Goal: Transaction & Acquisition: Purchase product/service

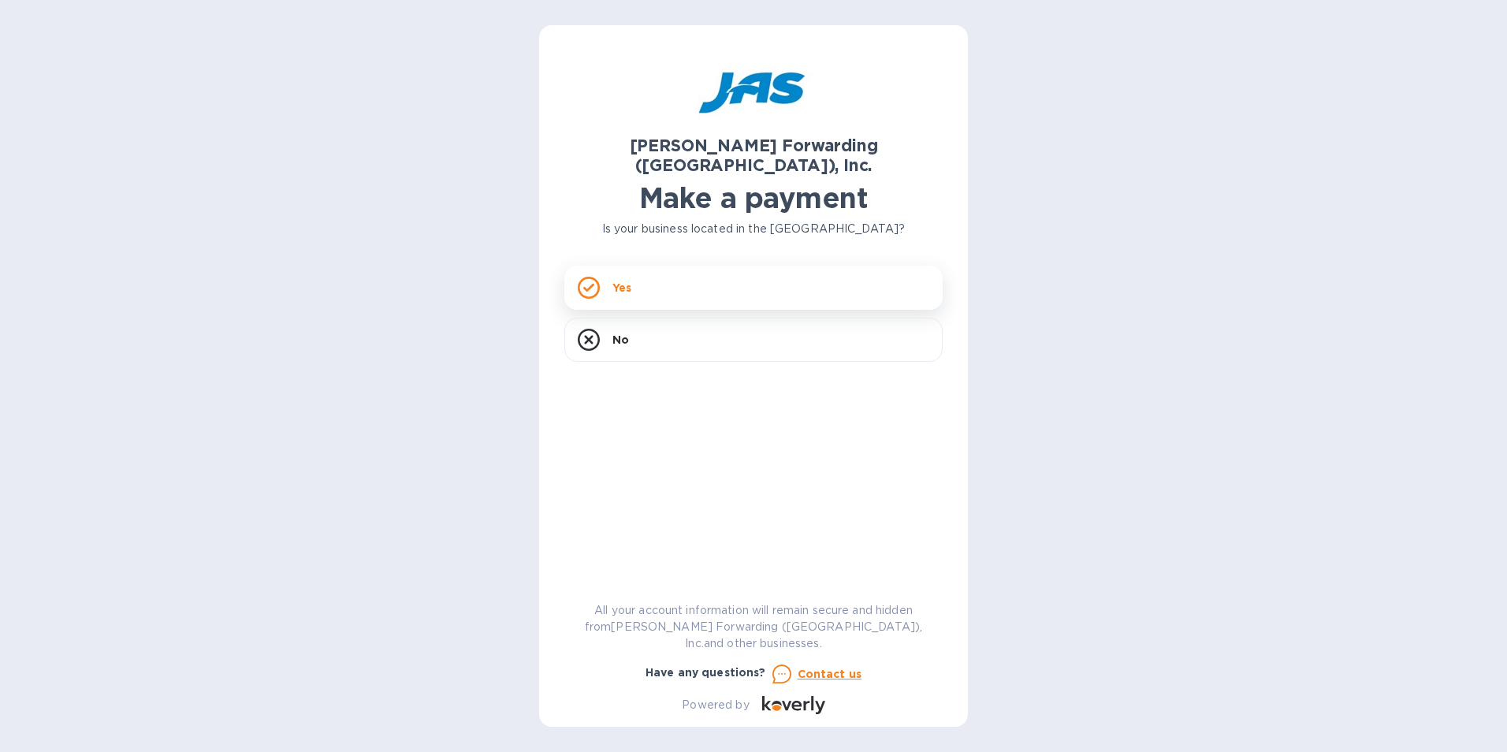
click at [660, 276] on div "Yes" at bounding box center [754, 288] width 378 height 44
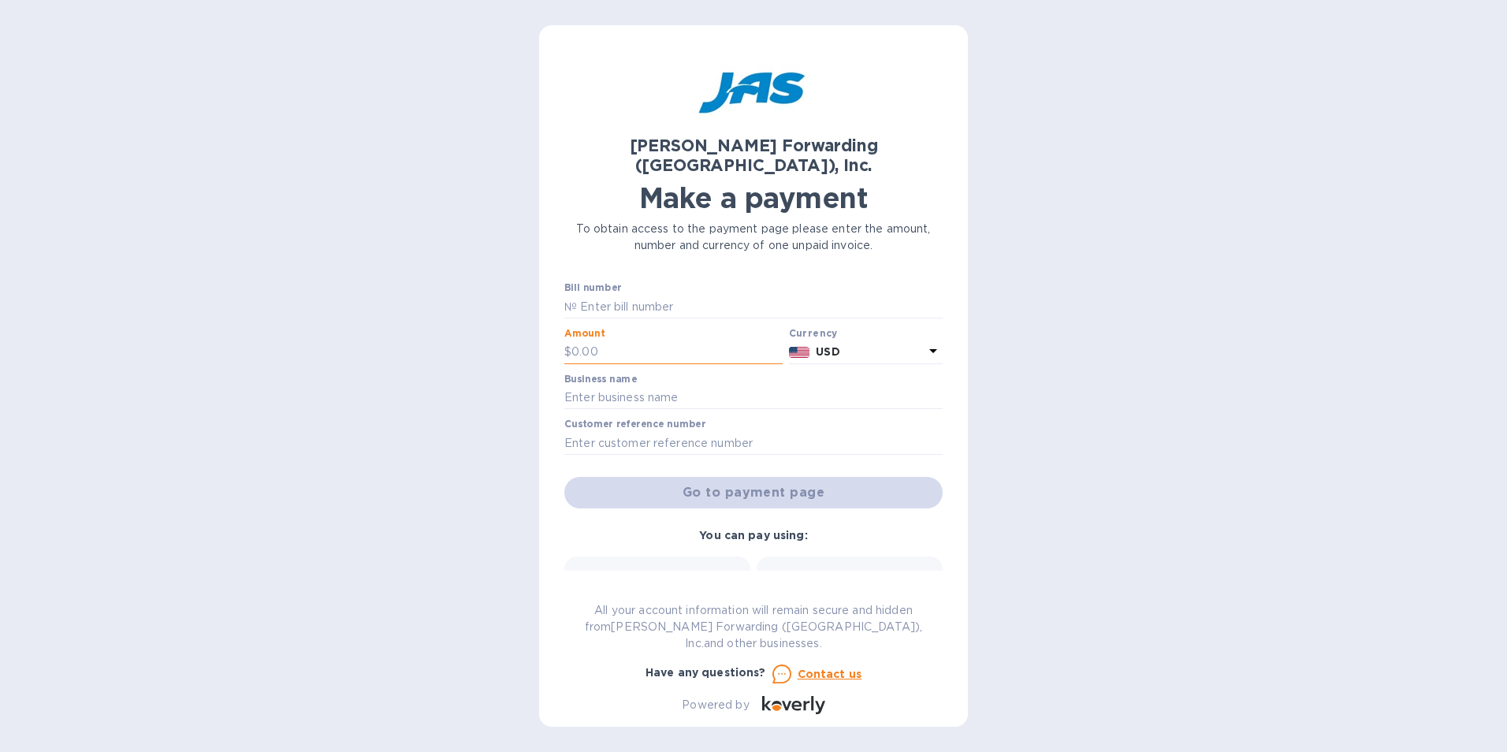
click at [632, 341] on input "text" at bounding box center [677, 353] width 211 height 24
type input "1"
click at [635, 386] on input "text" at bounding box center [754, 398] width 378 height 24
type input "MEI System Inc"
type input "CHI503203970"
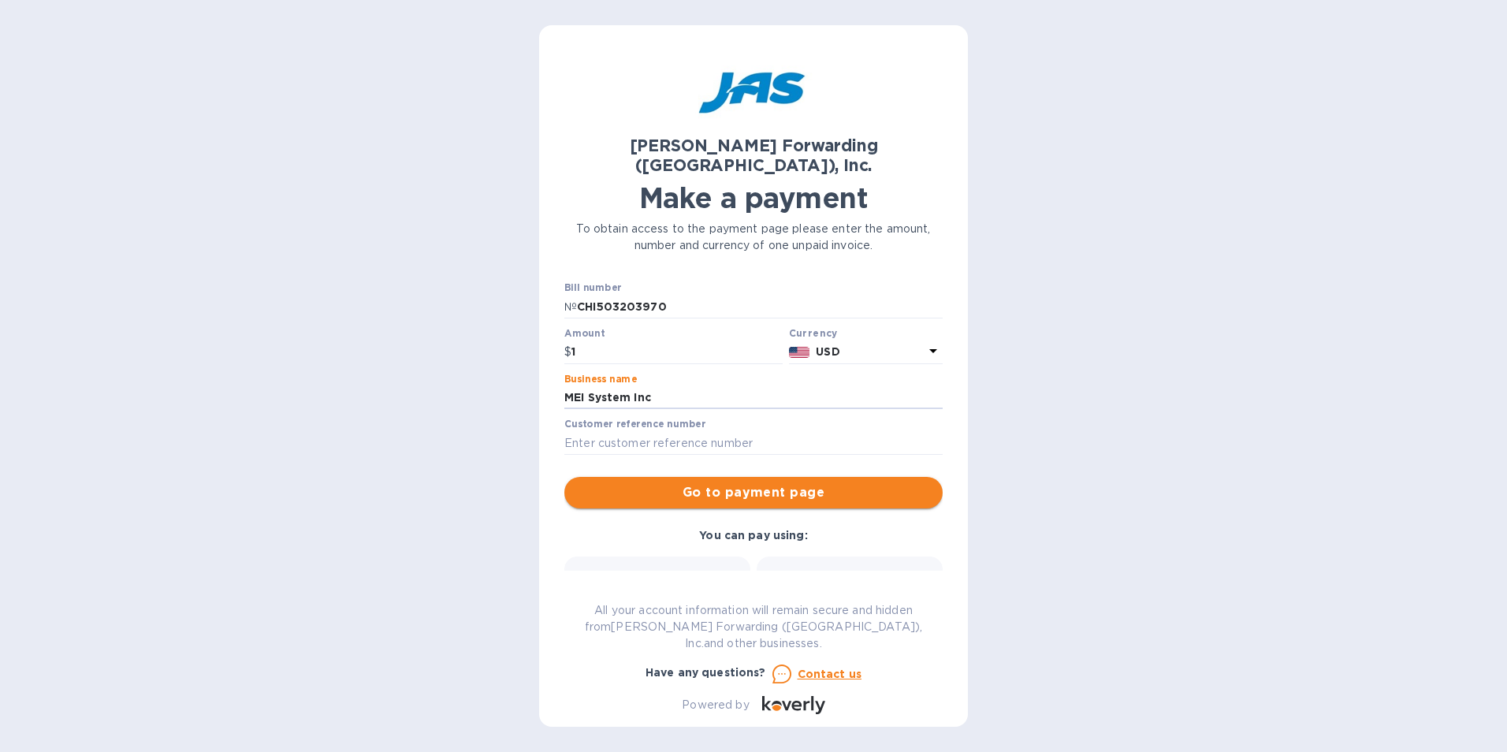
click at [691, 483] on span "Go to payment page" at bounding box center [753, 492] width 353 height 19
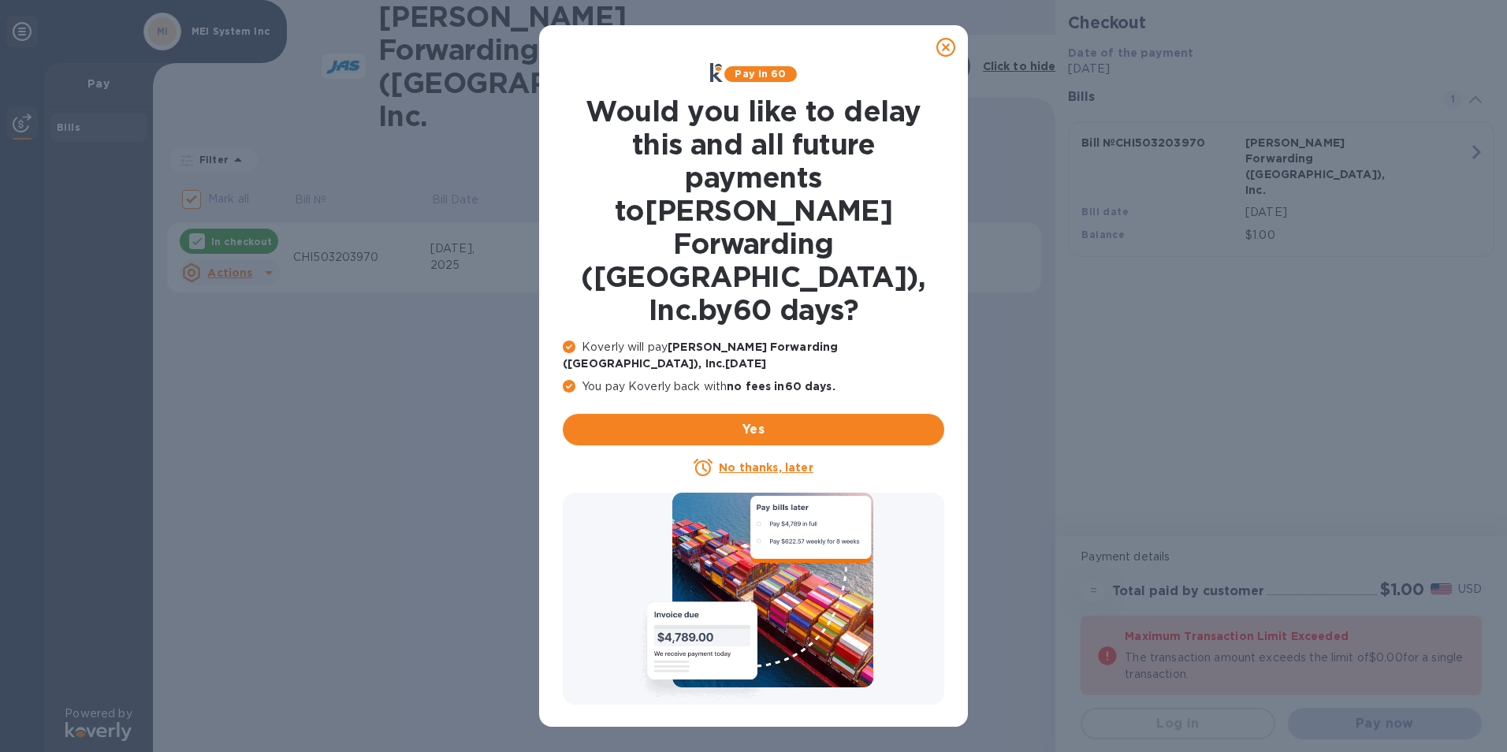
click at [943, 50] on icon at bounding box center [946, 47] width 19 height 19
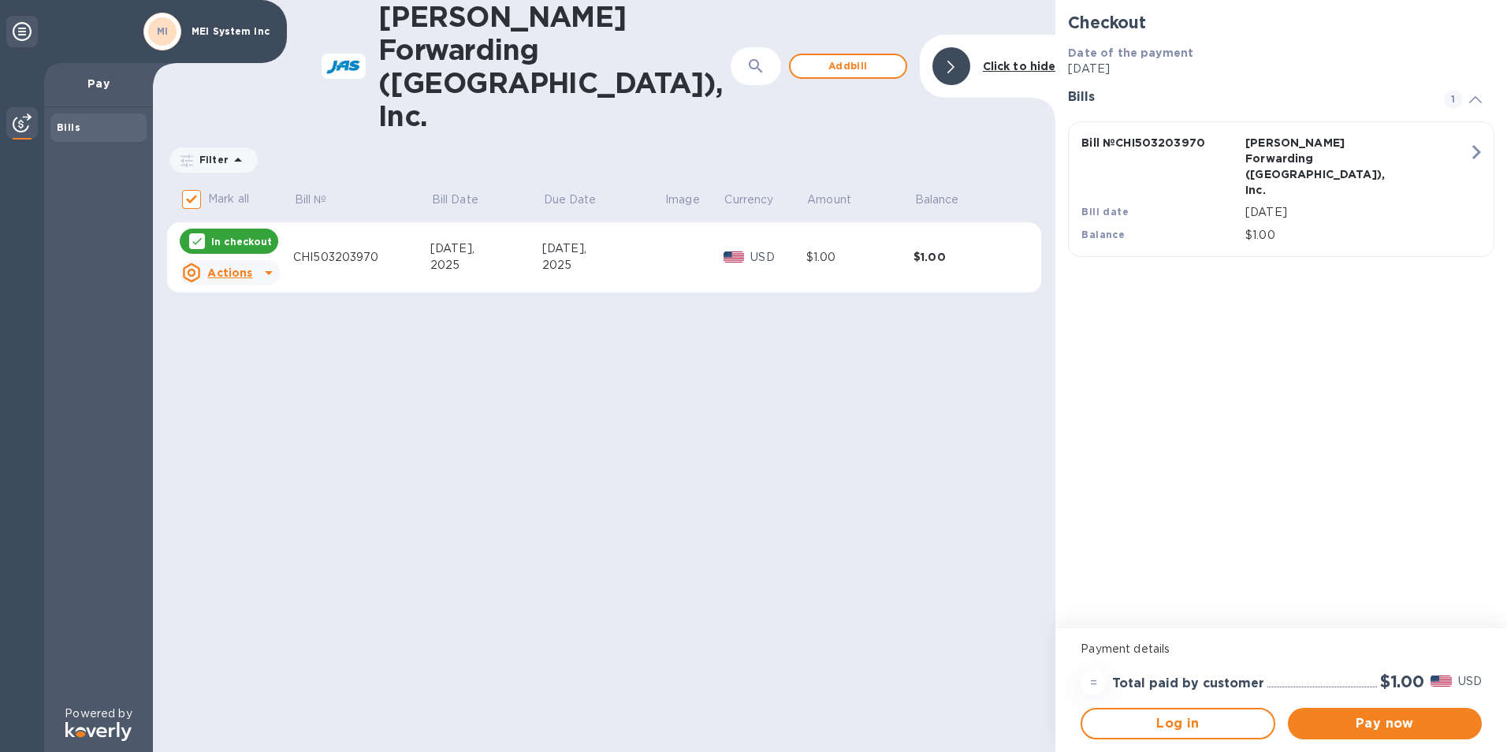
click at [246, 266] on u "Actions" at bounding box center [229, 272] width 45 height 13
click at [241, 309] on b "Delete" at bounding box center [243, 308] width 39 height 13
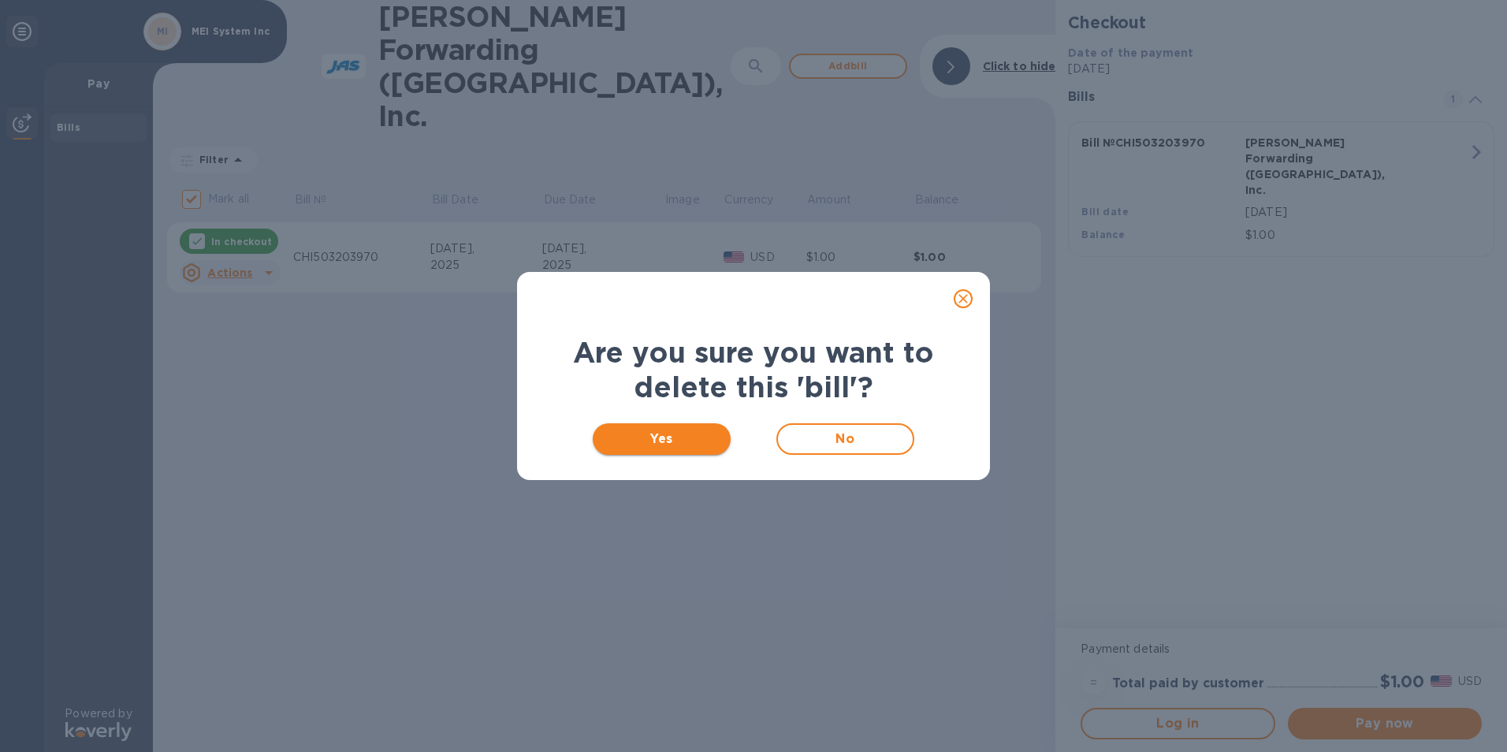
click at [687, 445] on span "Yes" at bounding box center [662, 439] width 113 height 19
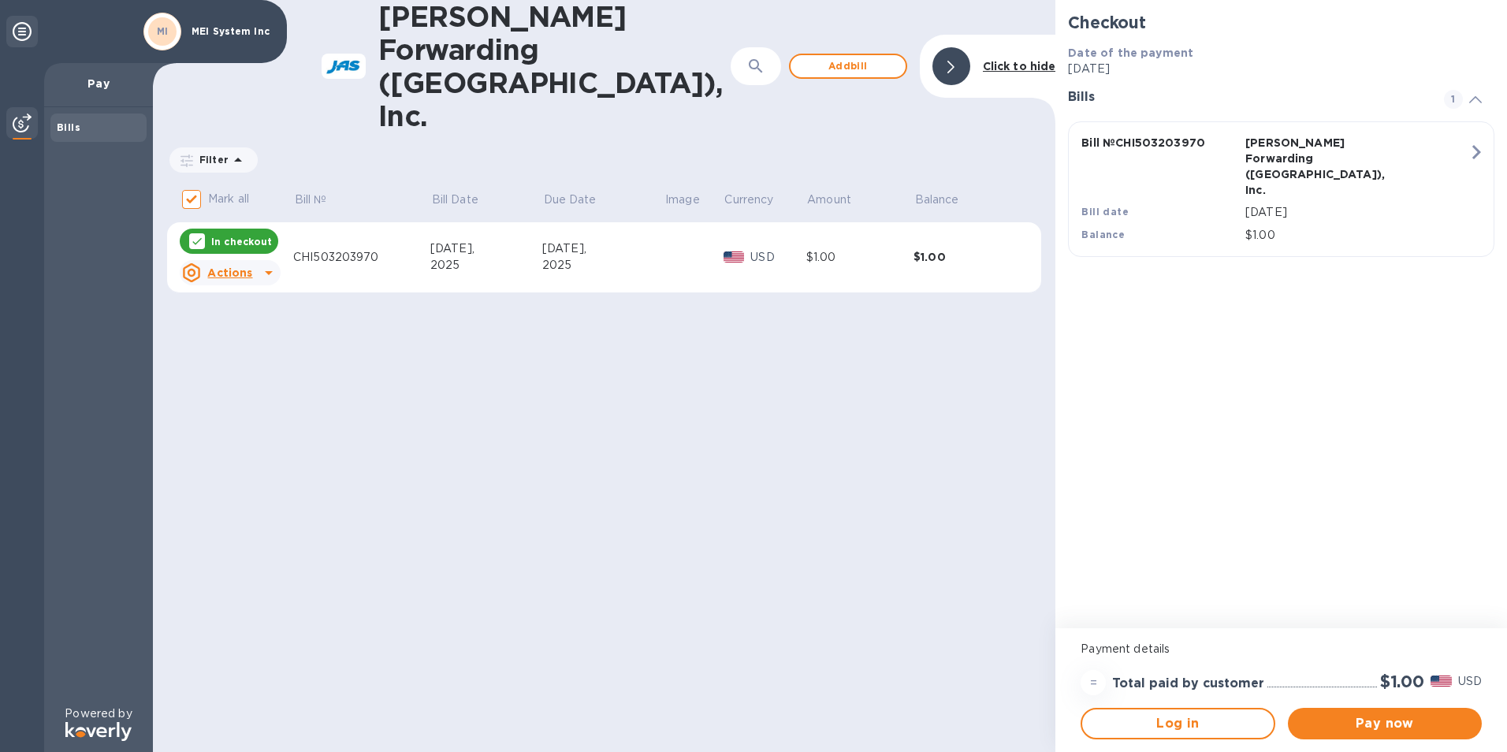
checkbox input "false"
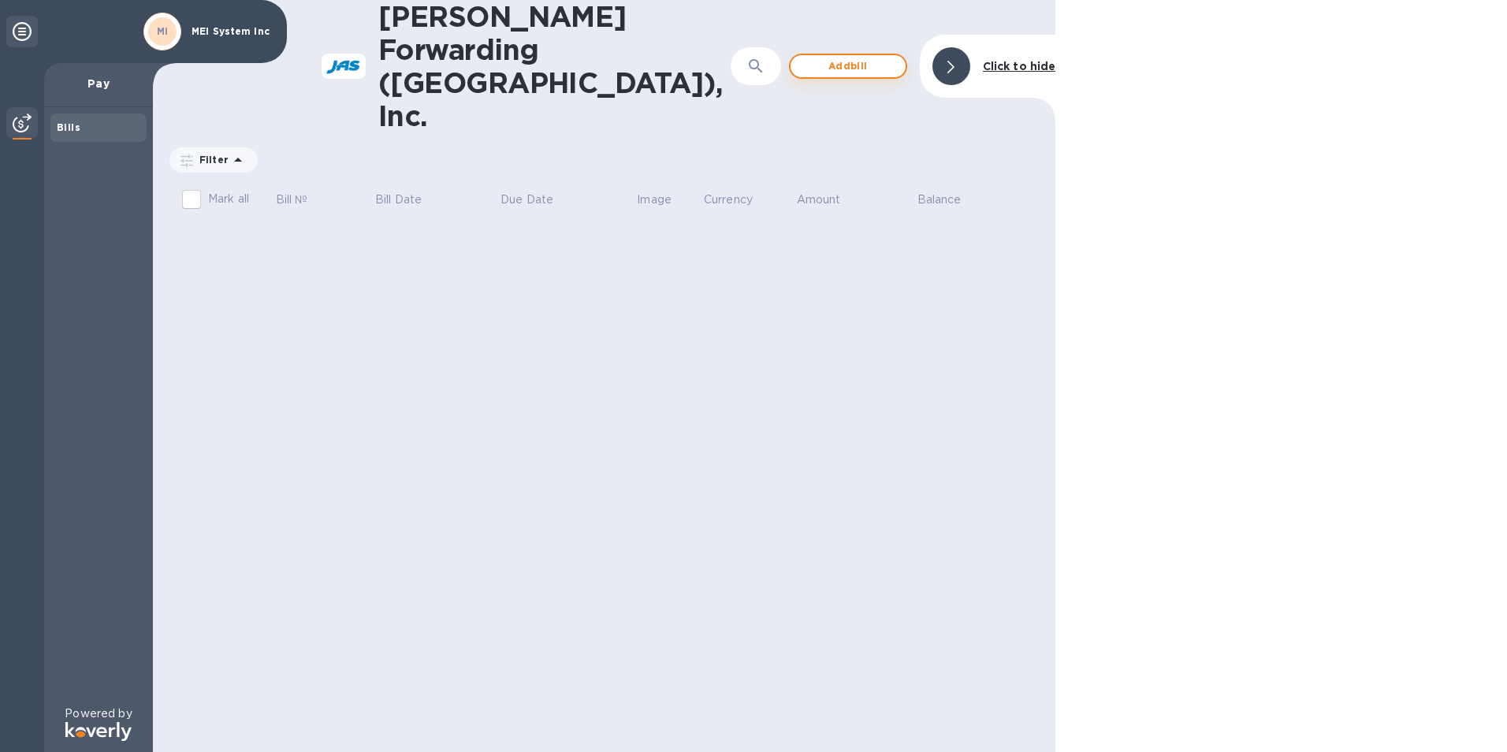
click at [891, 57] on span "Add bill" at bounding box center [848, 66] width 90 height 19
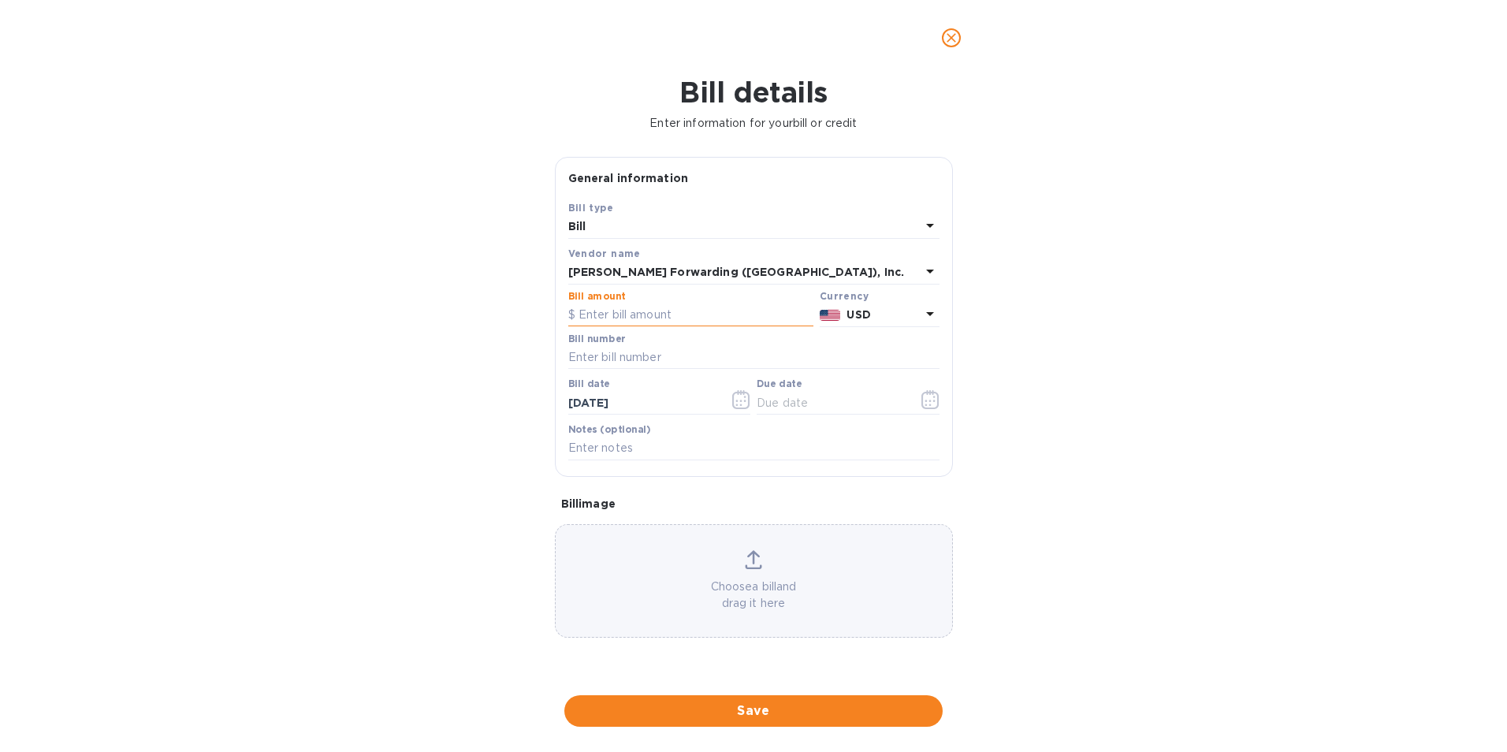
click at [650, 311] on input "text" at bounding box center [690, 316] width 245 height 24
type input "5,222.50"
type input "CHI503387122"
type input "[DATE]"
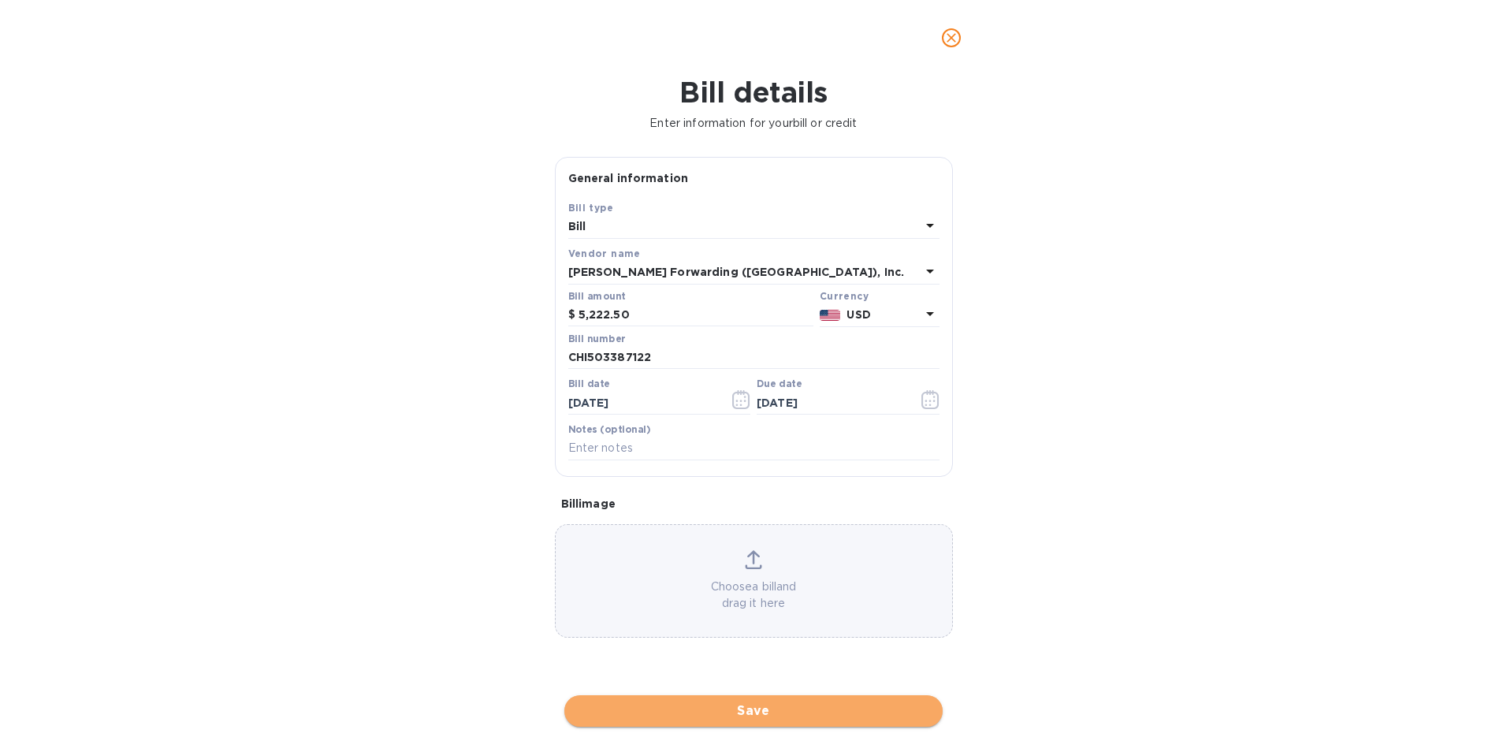
click at [660, 718] on span "Save" at bounding box center [753, 711] width 353 height 19
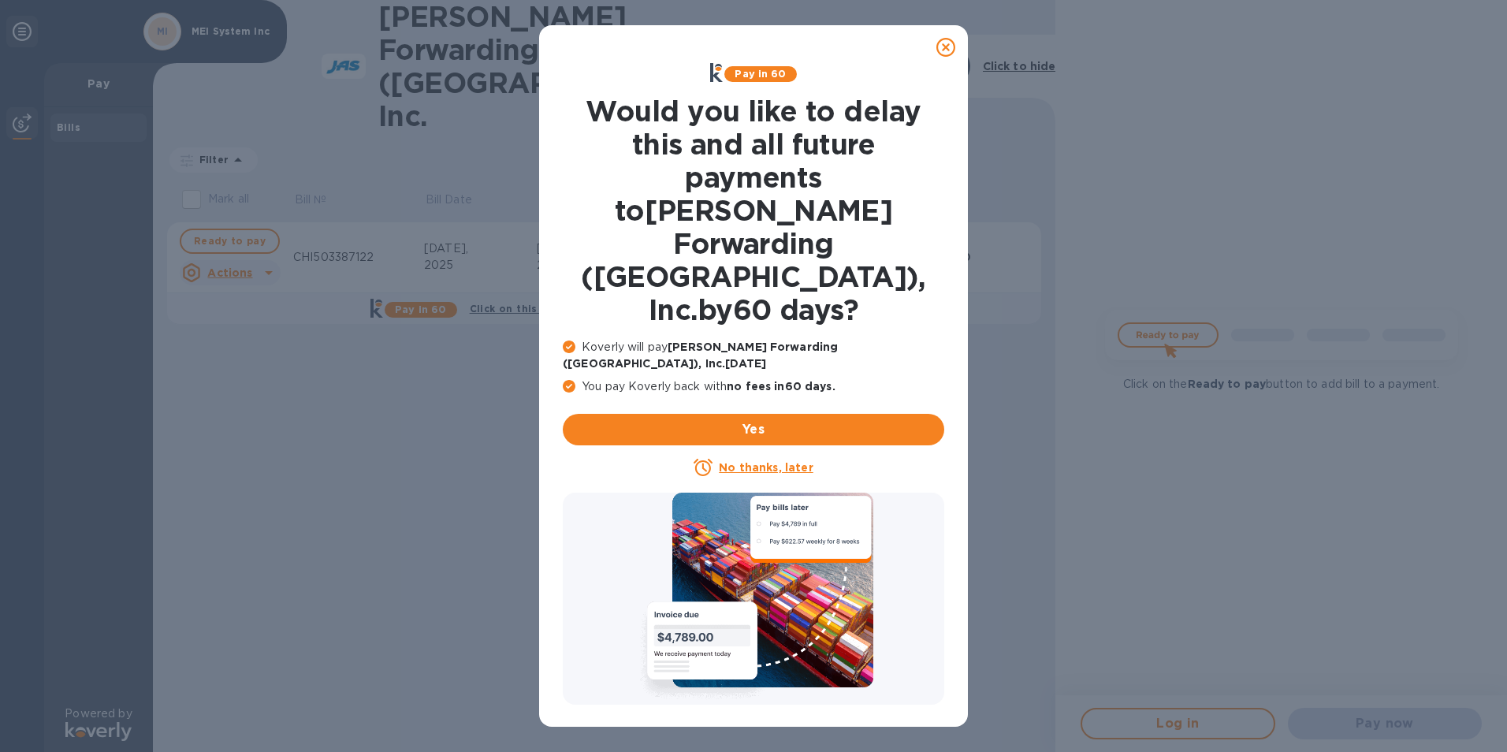
click at [944, 40] on icon at bounding box center [946, 47] width 19 height 19
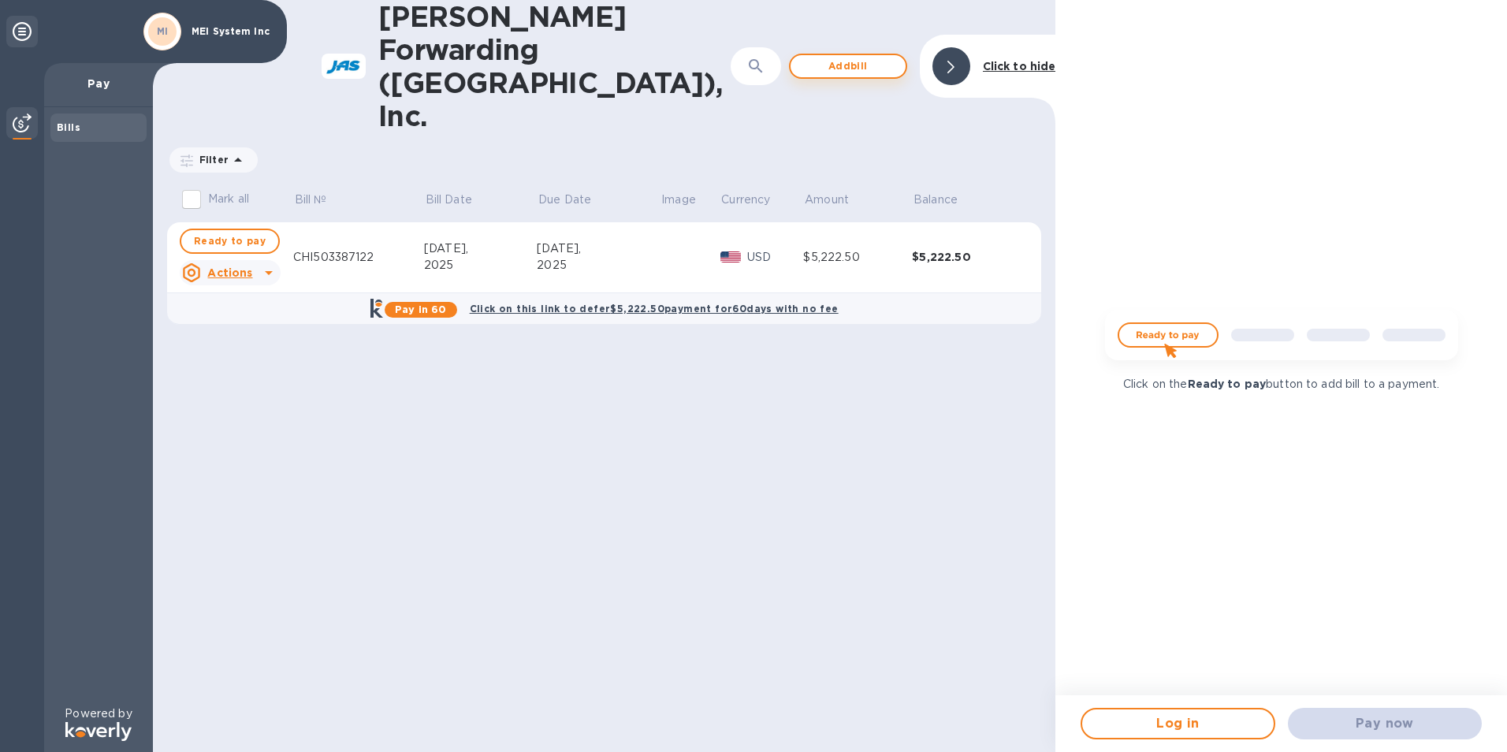
click at [863, 57] on span "Add bill" at bounding box center [848, 66] width 90 height 19
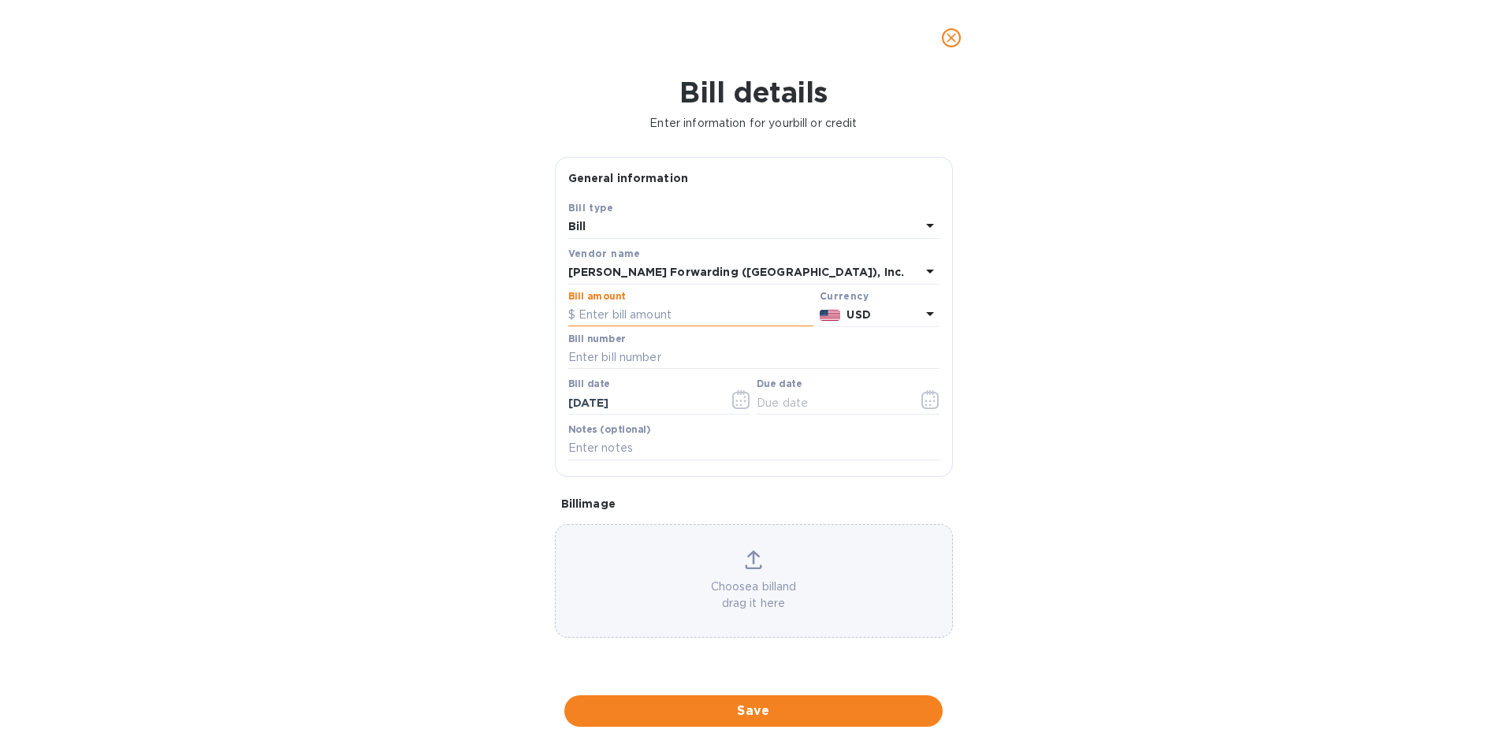
click at [635, 310] on input "text" at bounding box center [690, 316] width 245 height 24
type input "251.00"
click at [822, 353] on input "text" at bounding box center [753, 358] width 371 height 24
type input "CHI503390246"
type input "[DATE]"
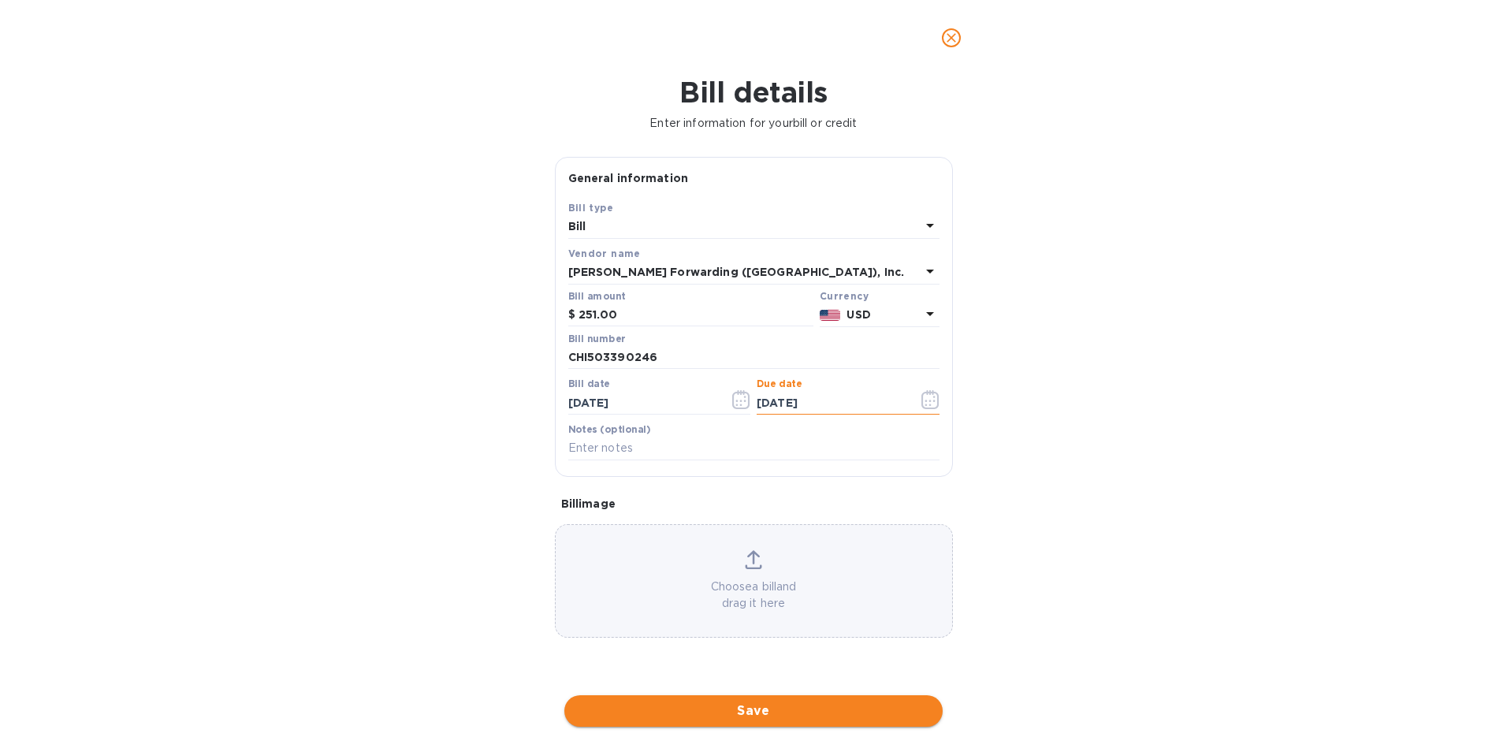
type input "[DATE]"
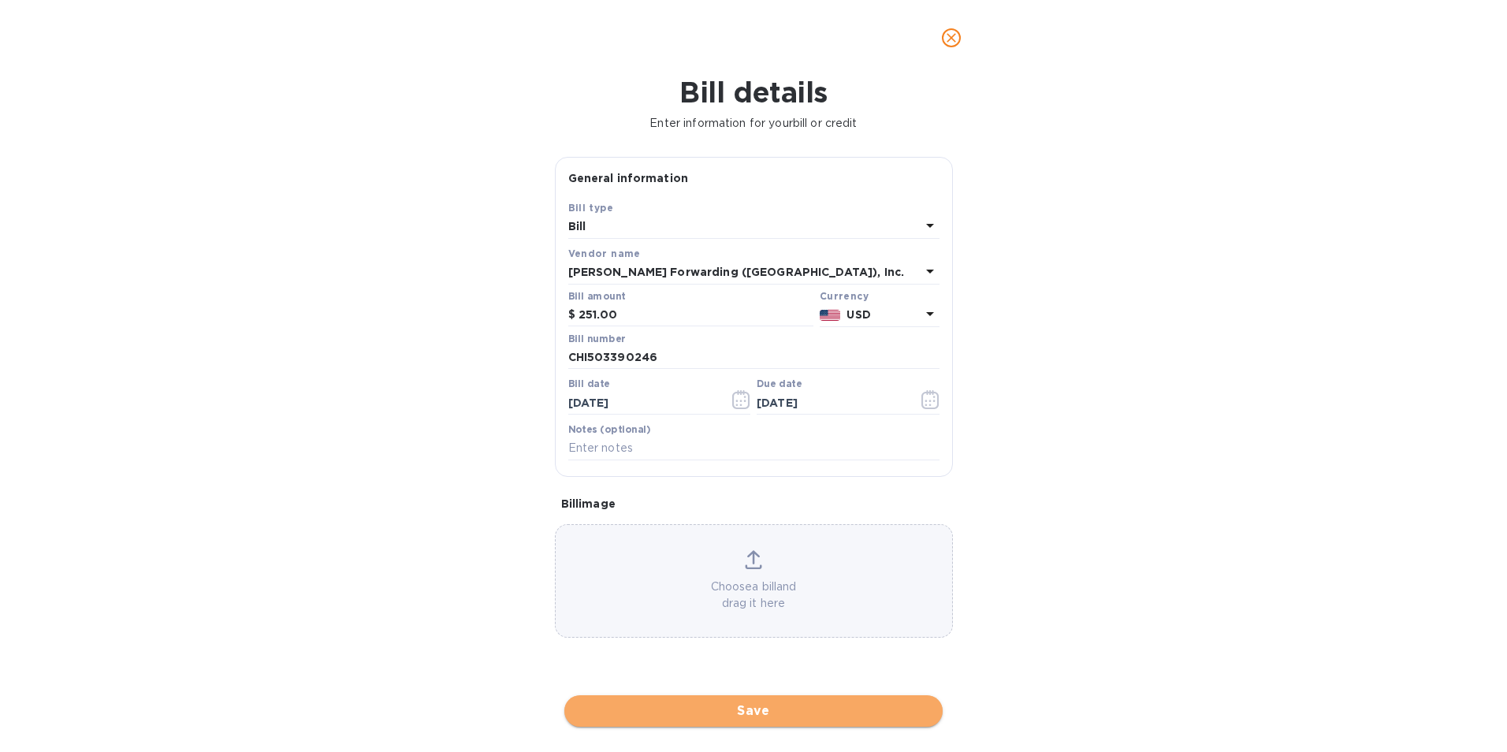
click at [786, 701] on button "Save" at bounding box center [754, 711] width 378 height 32
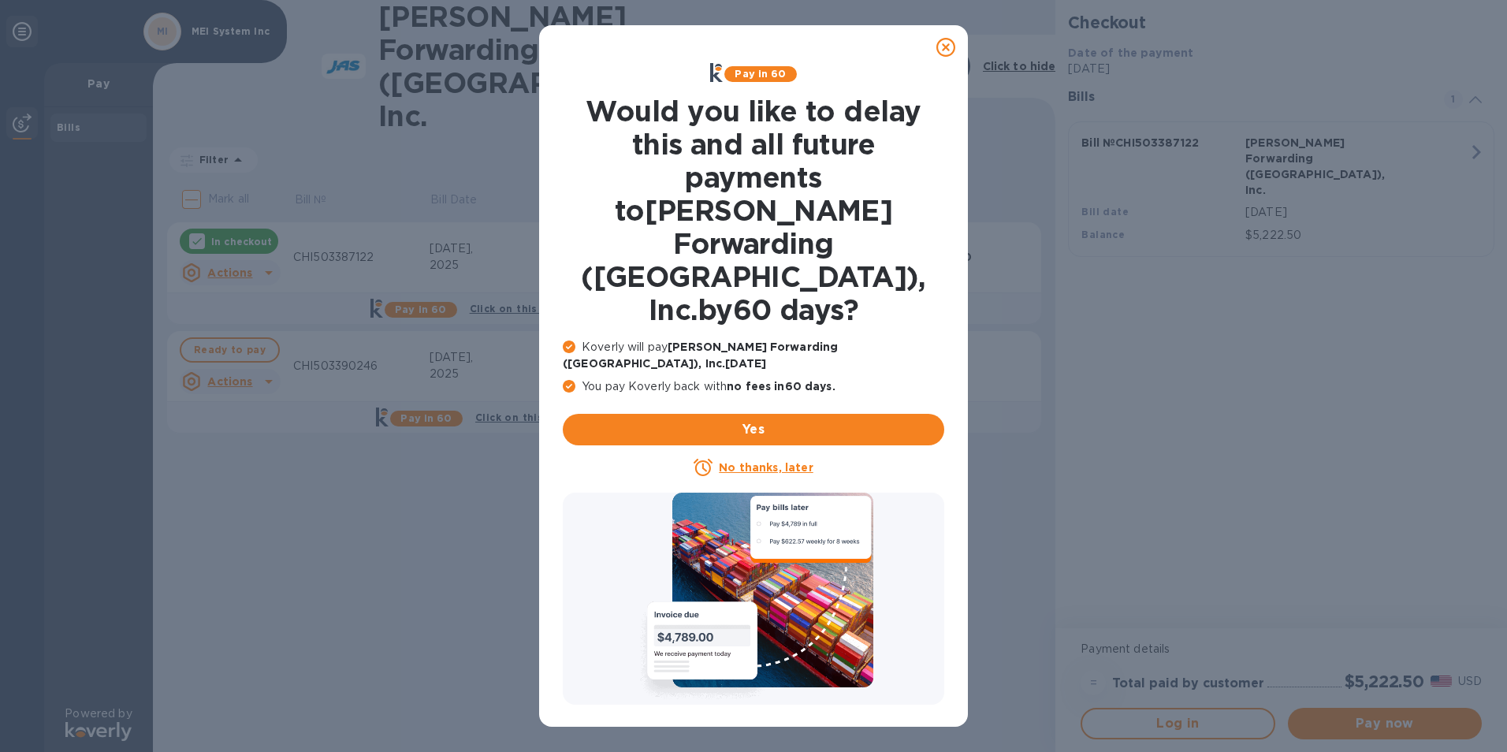
click at [949, 40] on icon at bounding box center [946, 47] width 19 height 19
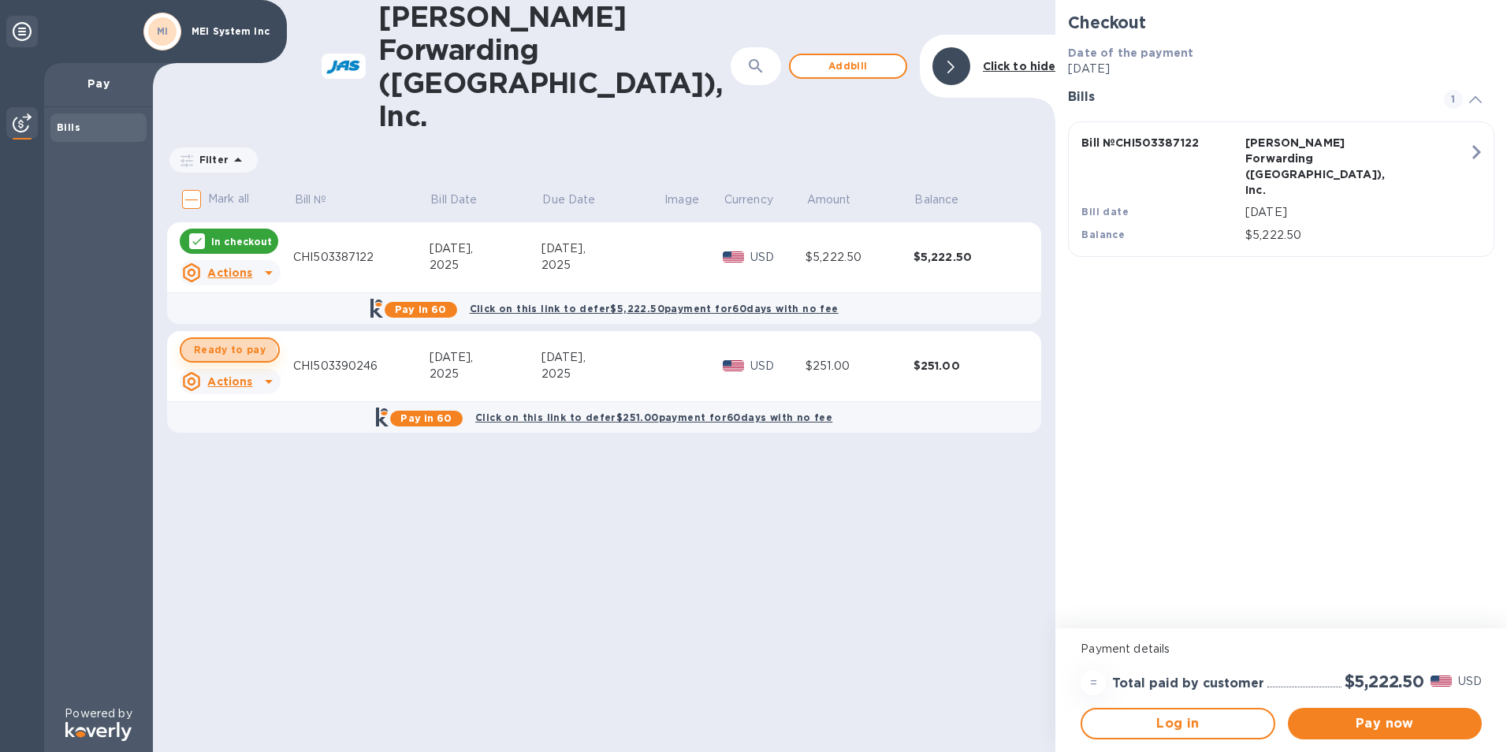
click at [226, 341] on span "Ready to pay" at bounding box center [230, 350] width 72 height 19
checkbox input "true"
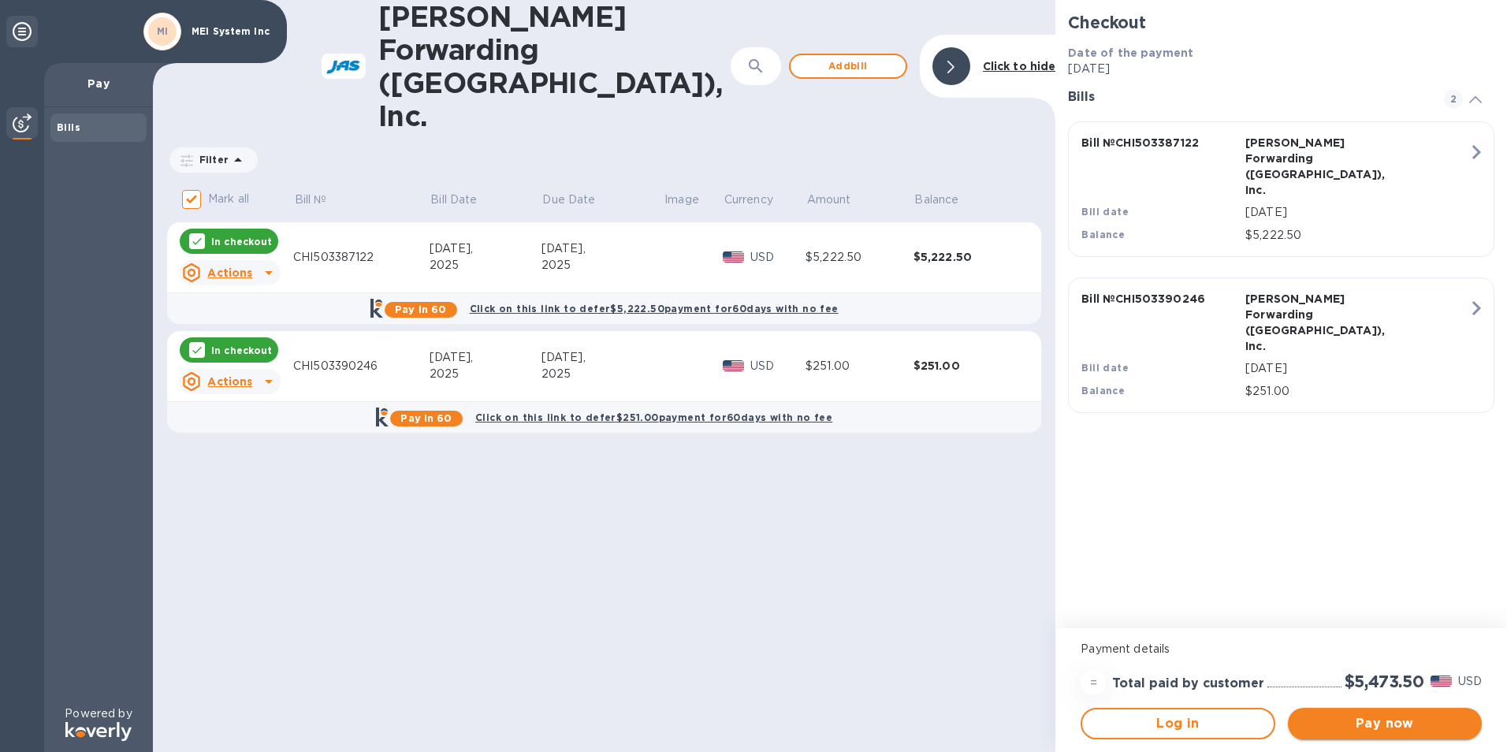
click at [1332, 726] on span "Pay now" at bounding box center [1385, 723] width 169 height 19
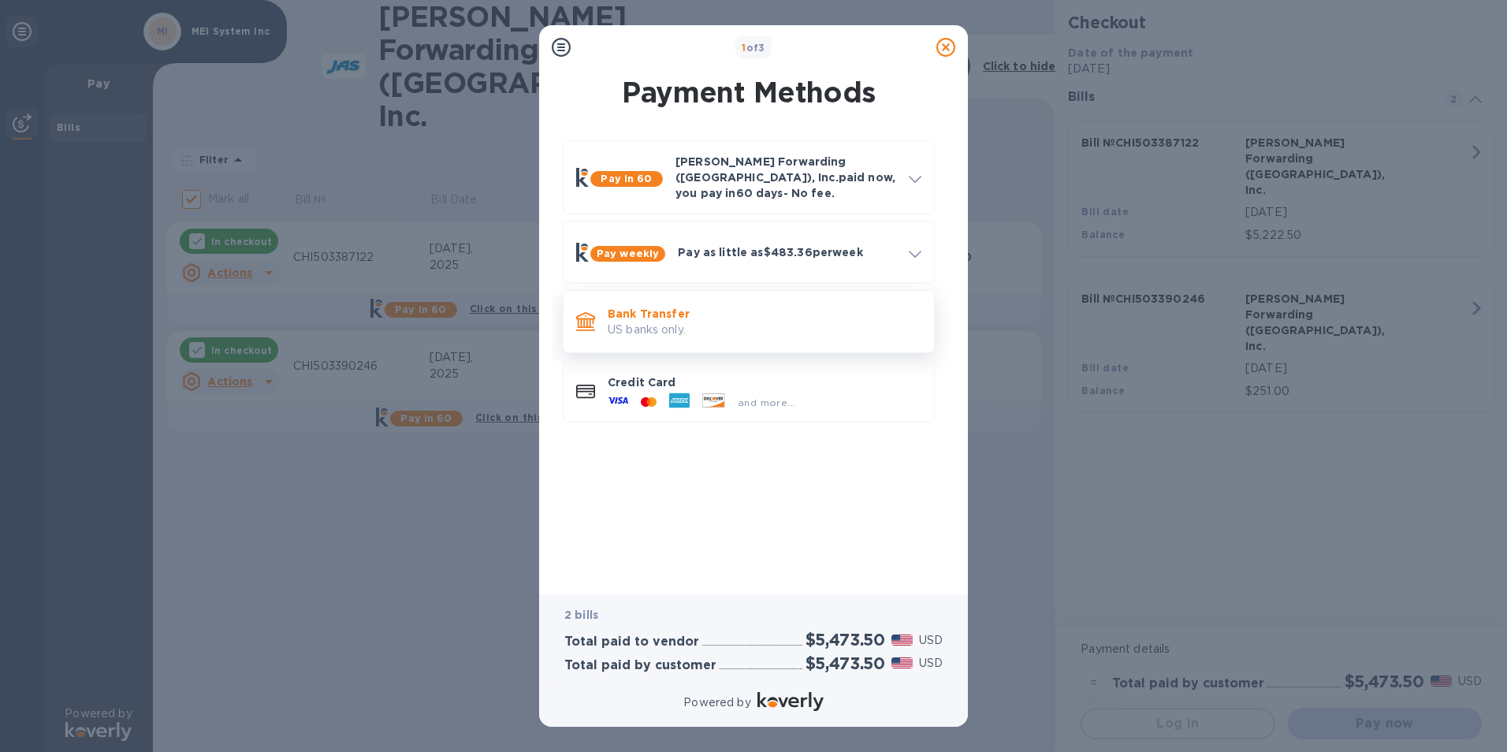
click at [692, 322] on p "US banks only." at bounding box center [765, 330] width 314 height 17
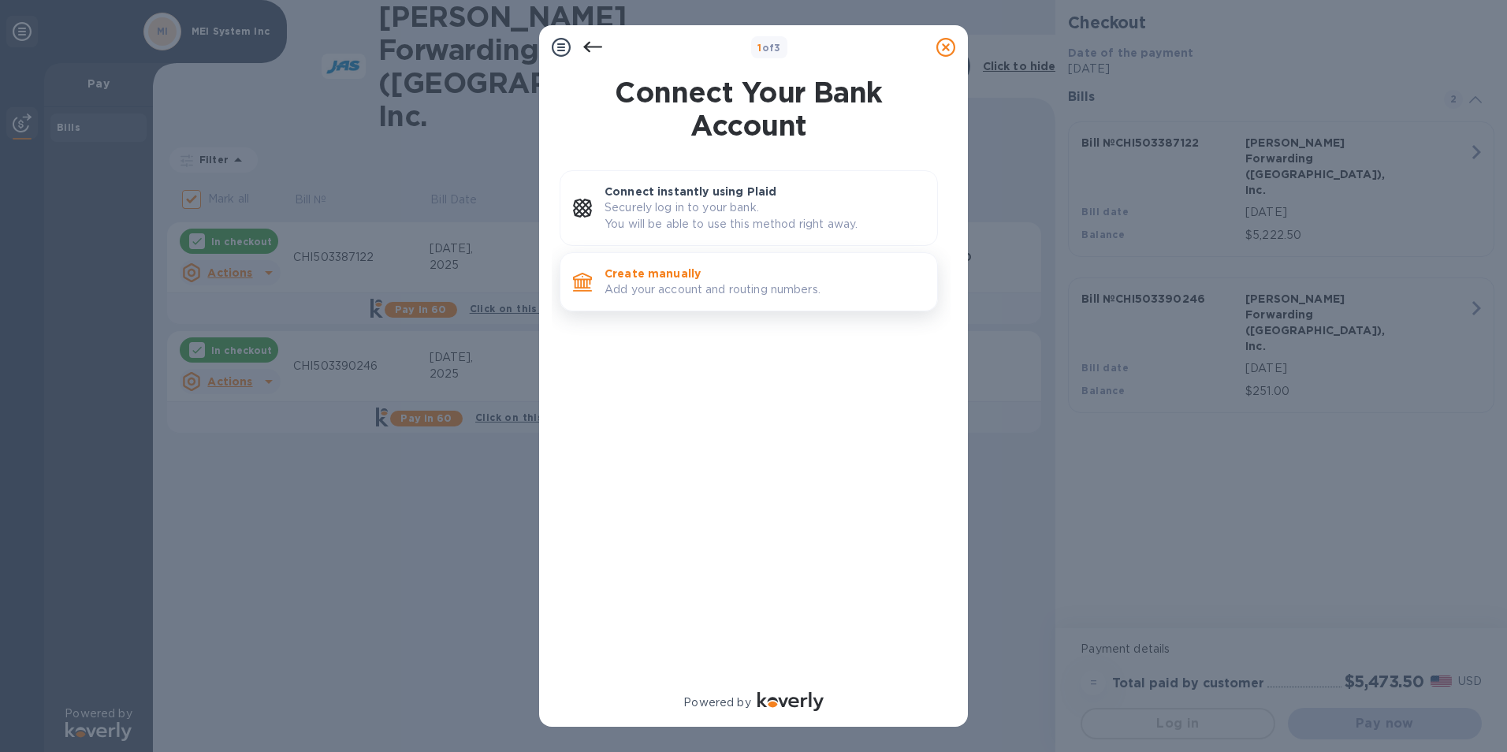
click at [740, 295] on p "Add your account and routing numbers." at bounding box center [765, 289] width 320 height 17
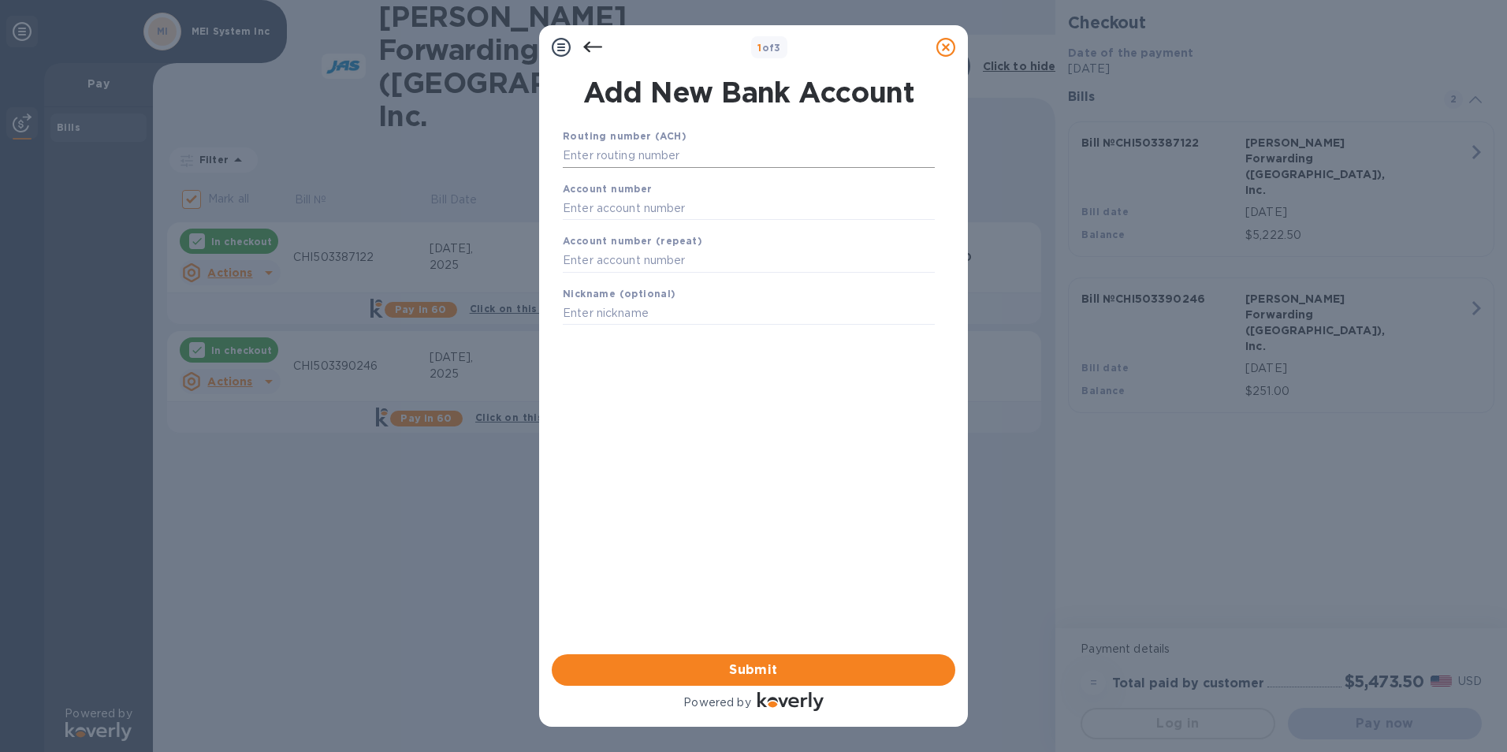
click at [661, 160] on input "text" at bounding box center [749, 156] width 372 height 24
click at [635, 157] on input "text" at bounding box center [749, 156] width 372 height 24
paste input "081904808"
type input "081904808"
click at [641, 212] on b "Account number" at bounding box center [608, 209] width 90 height 12
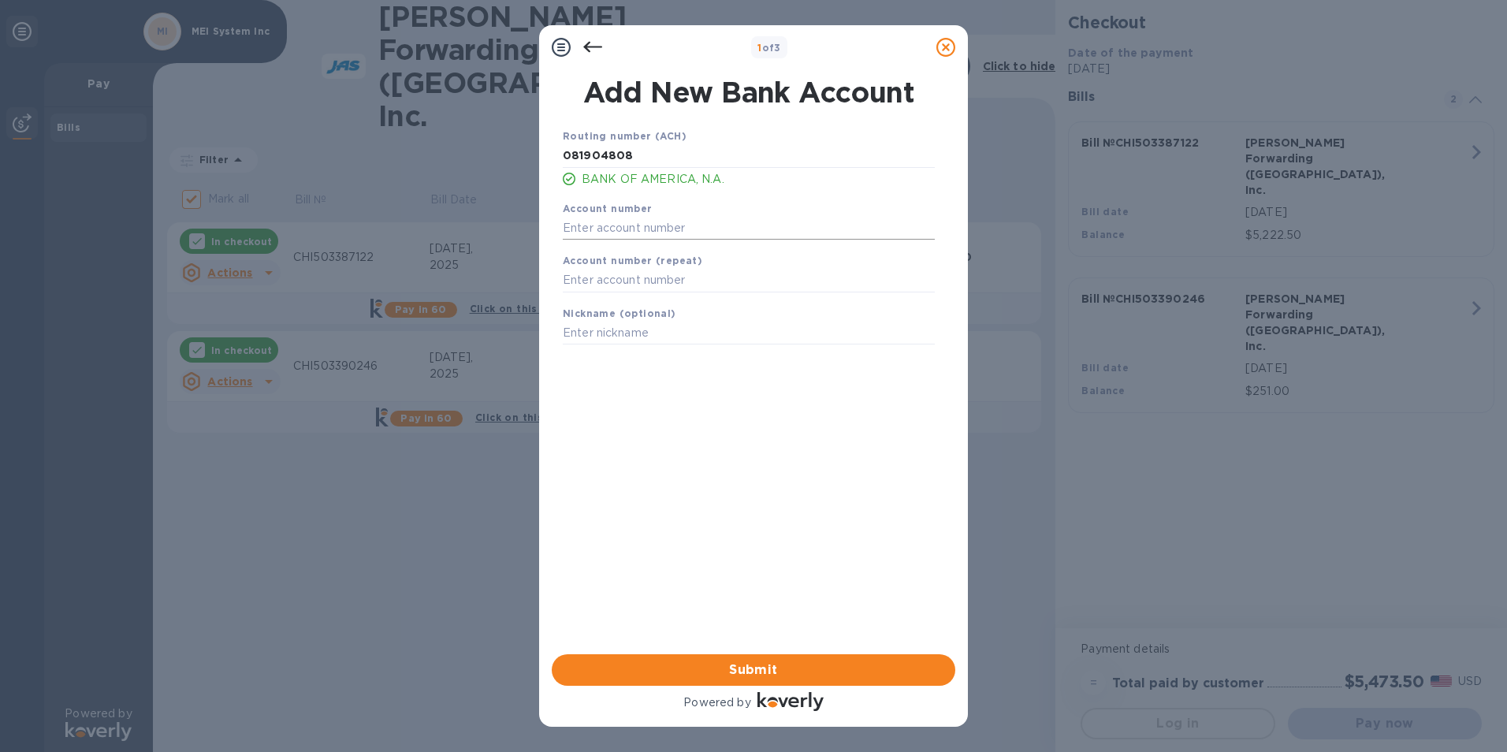
click at [572, 225] on input "text" at bounding box center [749, 228] width 372 height 24
click at [628, 231] on input "text" at bounding box center [749, 228] width 372 height 24
paste input "291016278318"
type input "291016278318"
click at [629, 281] on input "text" at bounding box center [749, 281] width 372 height 24
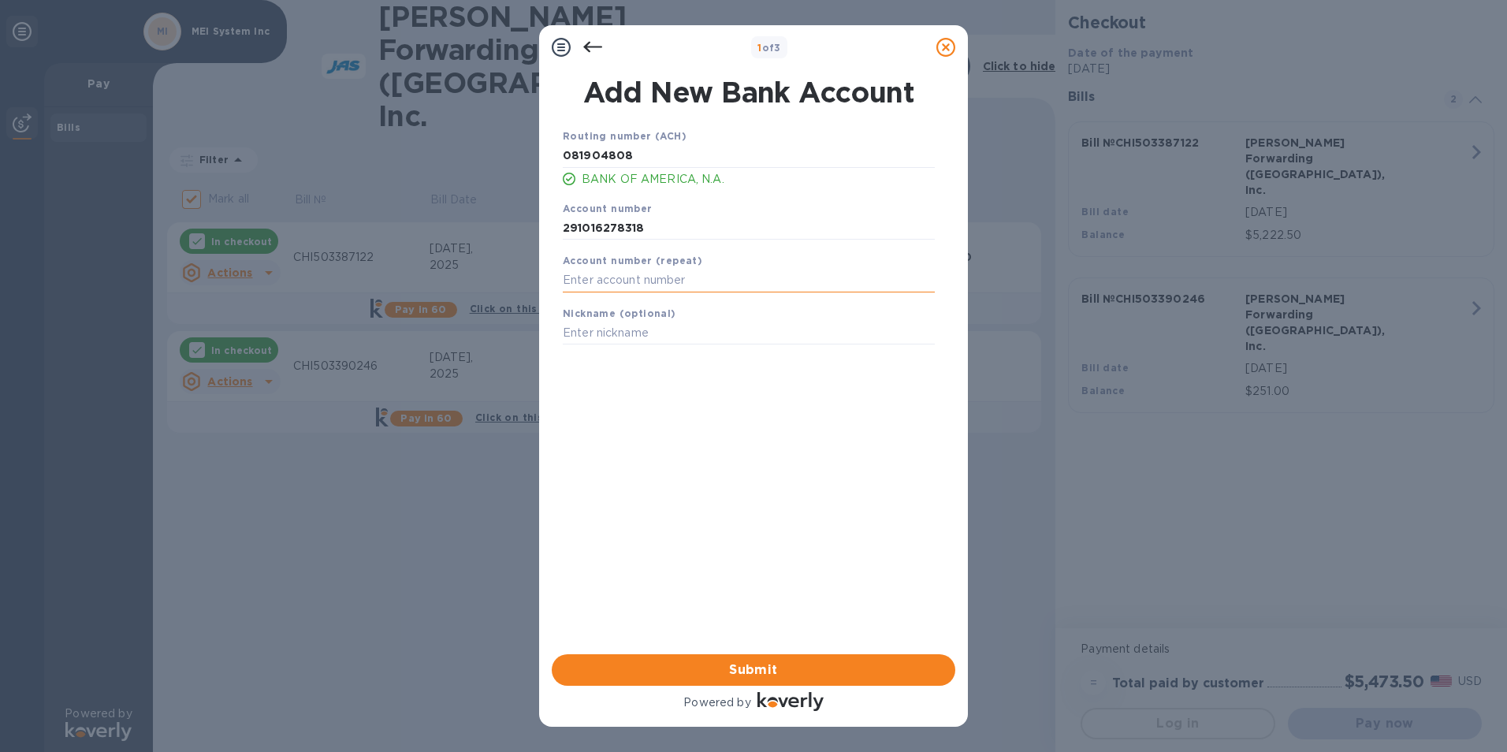
paste input "291016278318"
type input "291016278318"
click at [722, 668] on span "Submit" at bounding box center [754, 670] width 378 height 19
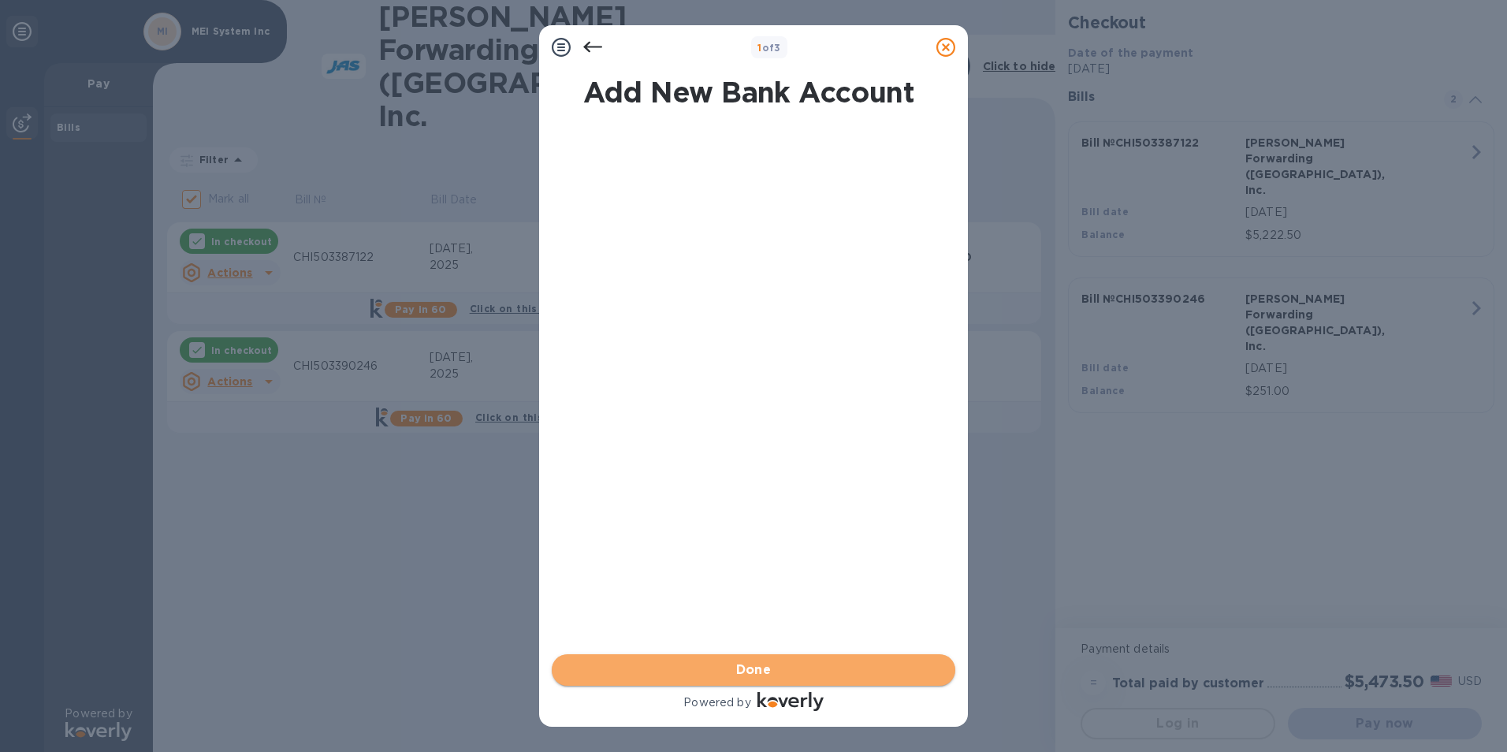
click at [692, 673] on span "Done" at bounding box center [754, 670] width 378 height 19
